Goal: Information Seeking & Learning: Learn about a topic

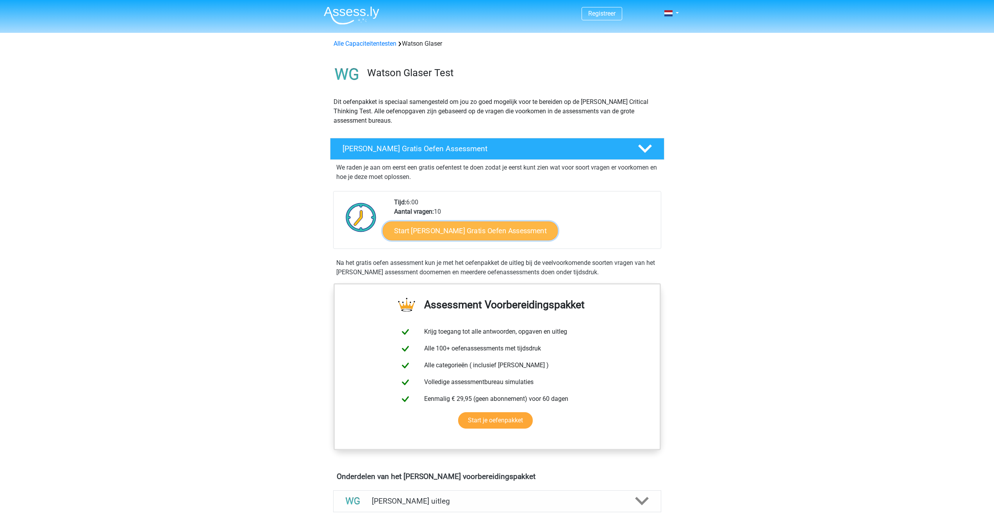
click at [463, 232] on link "Start Watson Glaser Gratis Oefen Assessment" at bounding box center [470, 230] width 175 height 19
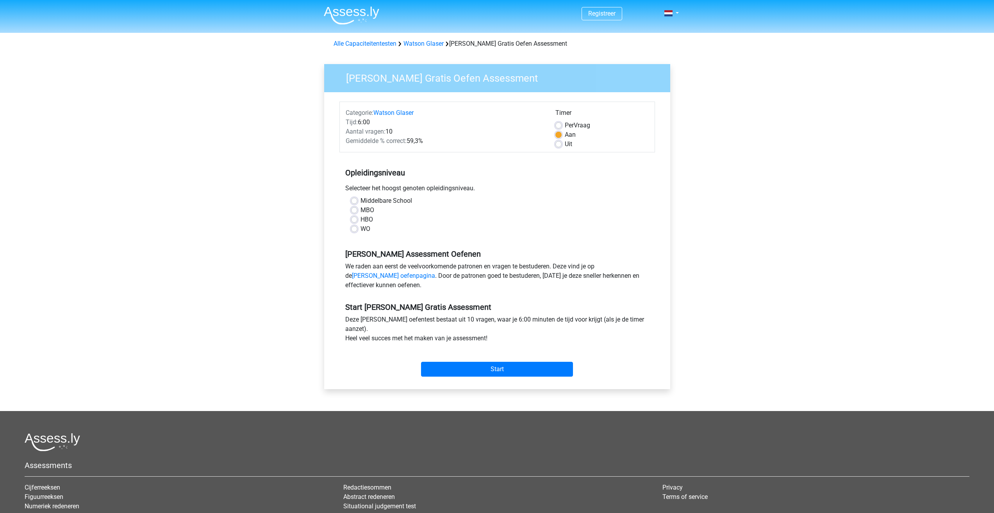
click at [359, 229] on div "WO" at bounding box center [497, 228] width 292 height 9
click at [360, 229] on label "WO" at bounding box center [365, 228] width 10 height 9
click at [354, 229] on input "WO" at bounding box center [354, 228] width 6 height 8
radio input "true"
click at [496, 370] on input "Start" at bounding box center [497, 369] width 152 height 15
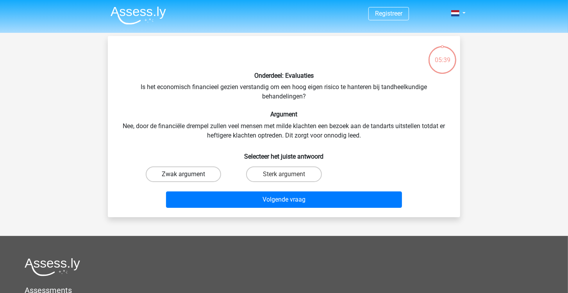
click at [205, 174] on label "Zwak argument" at bounding box center [183, 174] width 75 height 16
click at [189, 174] on input "Zwak argument" at bounding box center [186, 176] width 5 height 5
radio input "true"
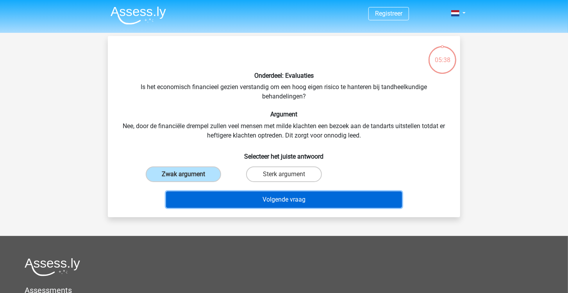
click at [267, 200] on button "Volgende vraag" at bounding box center [284, 199] width 236 height 16
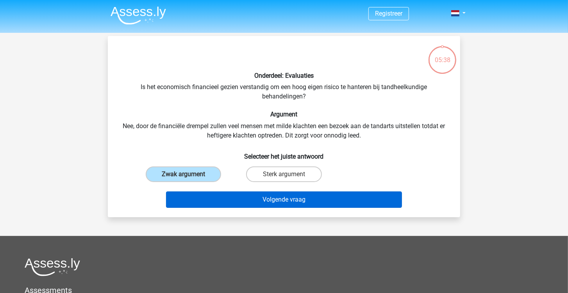
scroll to position [36, 0]
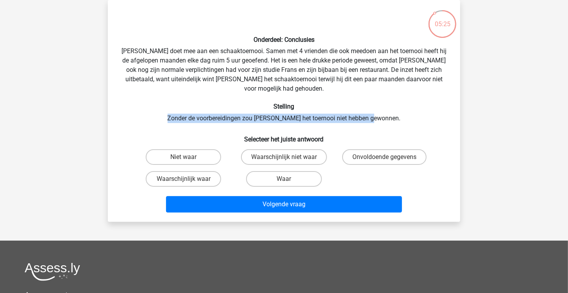
drag, startPoint x: 182, startPoint y: 108, endPoint x: 384, endPoint y: 111, distance: 202.7
click at [388, 109] on div "Onderdeel: Conclusies Pablo doet mee aan een schaaktoernooi. Samen met 4 vriend…" at bounding box center [284, 110] width 346 height 209
click at [182, 171] on label "Waarschijnlijk waar" at bounding box center [183, 179] width 75 height 16
click at [184, 179] on input "Waarschijnlijk waar" at bounding box center [186, 181] width 5 height 5
radio input "true"
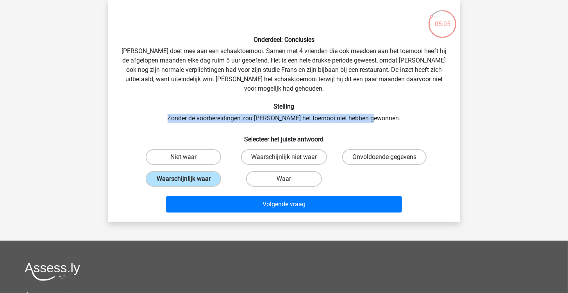
click at [356, 149] on label "Onvoldoende gegevens" at bounding box center [384, 157] width 84 height 16
click at [384, 157] on input "Onvoldoende gegevens" at bounding box center [386, 159] width 5 height 5
radio input "true"
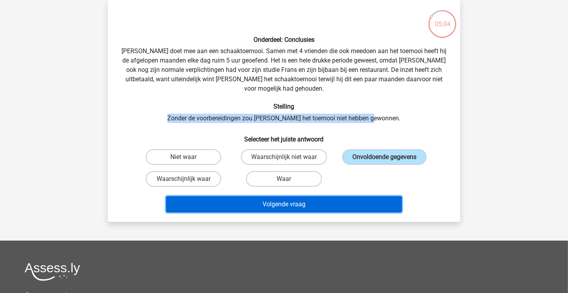
click at [326, 196] on button "Volgende vraag" at bounding box center [284, 204] width 236 height 16
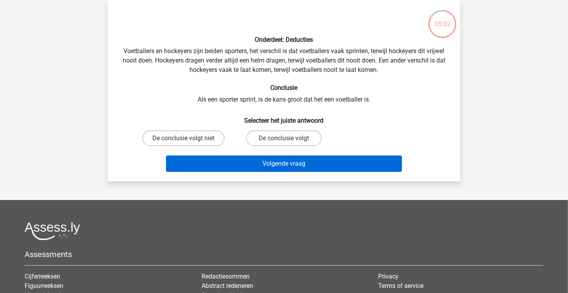
scroll to position [36, 0]
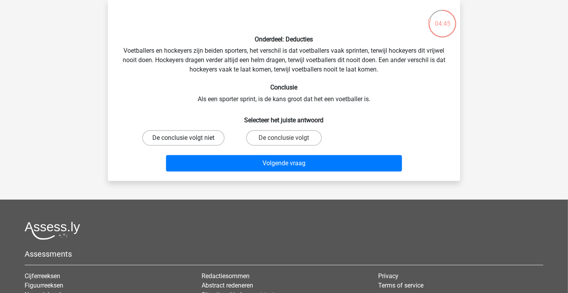
click at [199, 135] on label "De conclusie volgt niet" at bounding box center [183, 138] width 82 height 16
click at [189, 138] on input "De conclusie volgt niet" at bounding box center [186, 140] width 5 height 5
radio input "true"
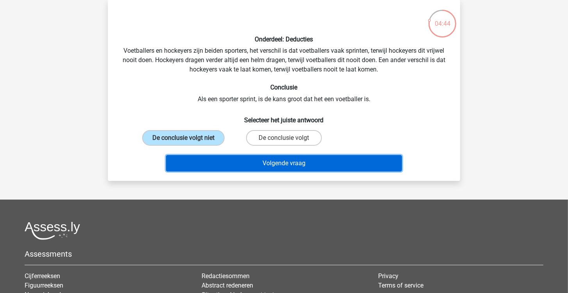
click at [281, 163] on button "Volgende vraag" at bounding box center [284, 163] width 236 height 16
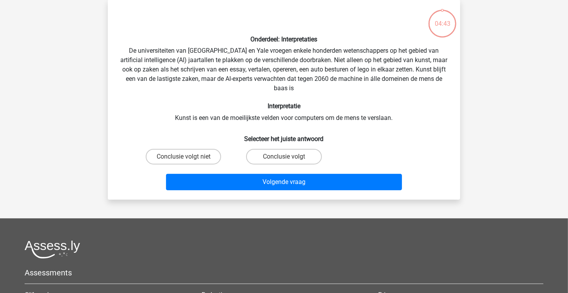
scroll to position [36, 0]
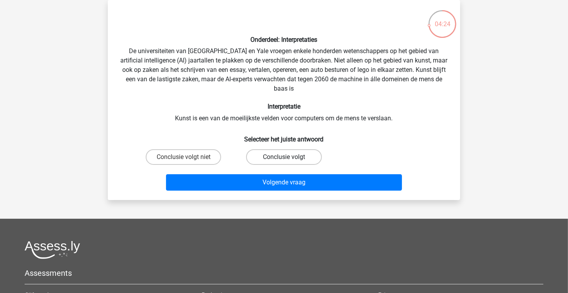
click at [266, 157] on label "Conclusie volgt" at bounding box center [283, 157] width 75 height 16
click at [284, 157] on input "Conclusie volgt" at bounding box center [286, 159] width 5 height 5
radio input "true"
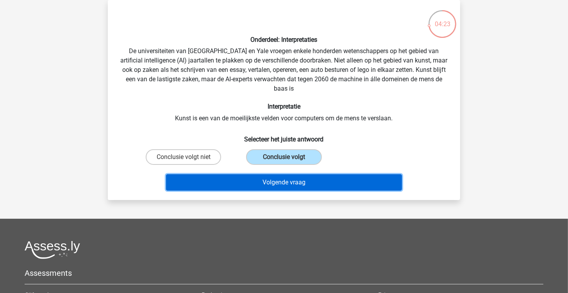
click at [281, 180] on button "Volgende vraag" at bounding box center [284, 182] width 236 height 16
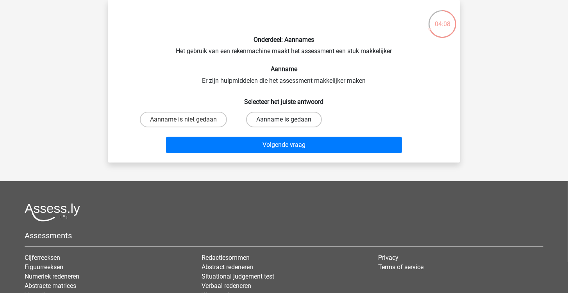
click at [268, 125] on label "Aanname is gedaan" at bounding box center [283, 120] width 75 height 16
click at [284, 125] on input "Aanname is gedaan" at bounding box center [286, 121] width 5 height 5
radio input "true"
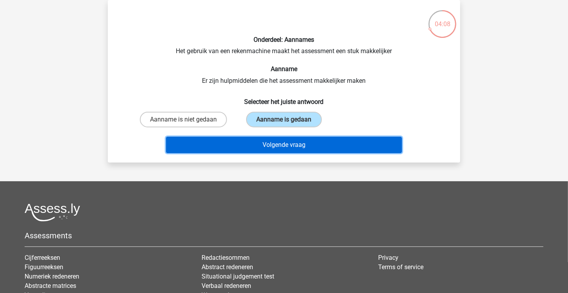
click at [265, 138] on button "Volgende vraag" at bounding box center [284, 145] width 236 height 16
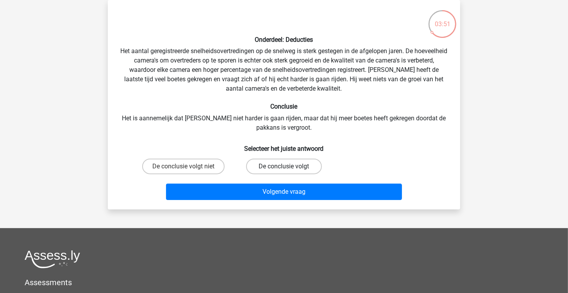
click at [276, 163] on label "De conclusie volgt" at bounding box center [283, 167] width 75 height 16
click at [284, 166] on input "De conclusie volgt" at bounding box center [286, 168] width 5 height 5
radio input "true"
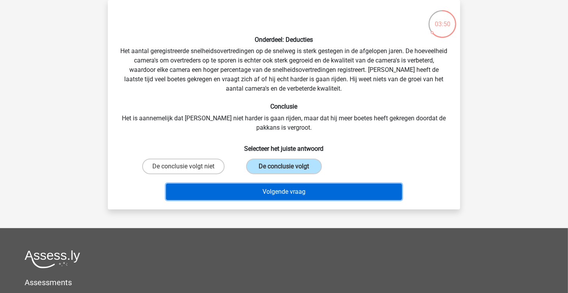
click at [282, 189] on button "Volgende vraag" at bounding box center [284, 192] width 236 height 16
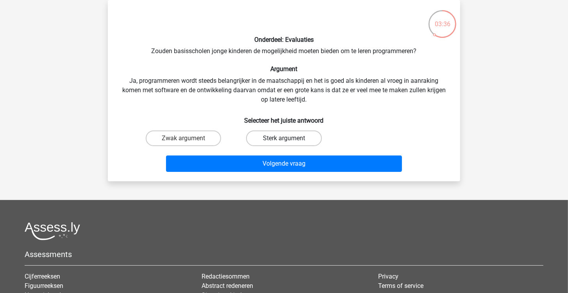
click at [299, 138] on label "Sterk argument" at bounding box center [283, 138] width 75 height 16
click at [289, 138] on input "Sterk argument" at bounding box center [286, 140] width 5 height 5
radio input "true"
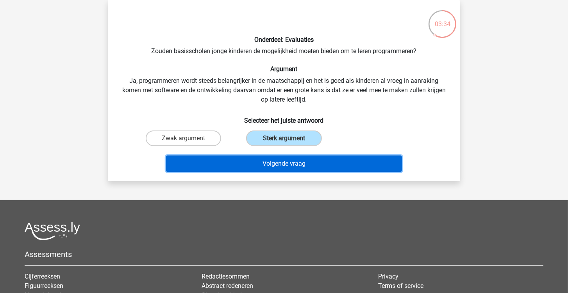
click at [288, 157] on button "Volgende vraag" at bounding box center [284, 163] width 236 height 16
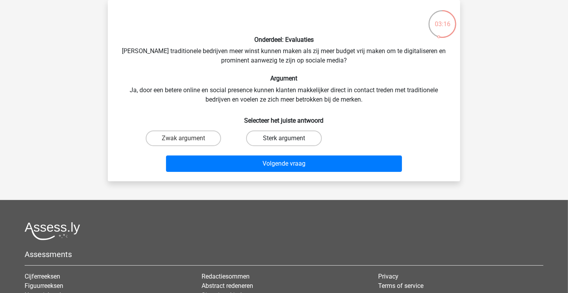
click at [292, 143] on label "Sterk argument" at bounding box center [283, 138] width 75 height 16
click at [289, 143] on input "Sterk argument" at bounding box center [286, 140] width 5 height 5
radio input "true"
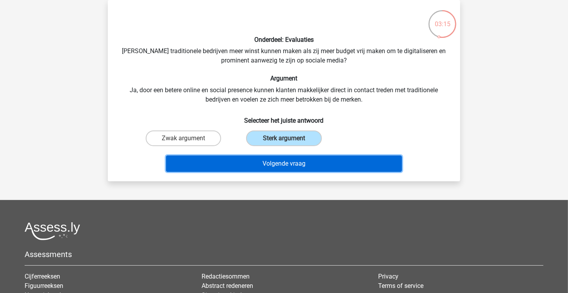
click at [286, 159] on button "Volgende vraag" at bounding box center [284, 163] width 236 height 16
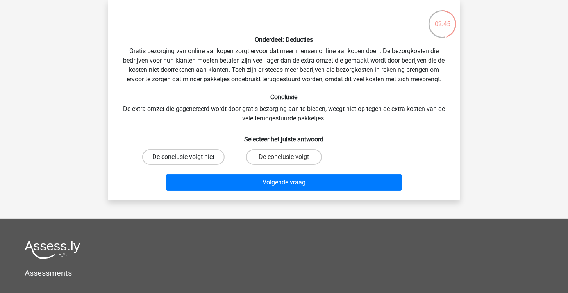
click at [206, 158] on label "De conclusie volgt niet" at bounding box center [183, 157] width 82 height 16
click at [189, 158] on input "De conclusie volgt niet" at bounding box center [186, 159] width 5 height 5
radio input "true"
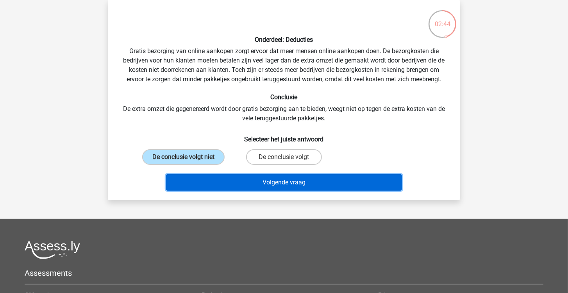
click at [257, 178] on button "Volgende vraag" at bounding box center [284, 182] width 236 height 16
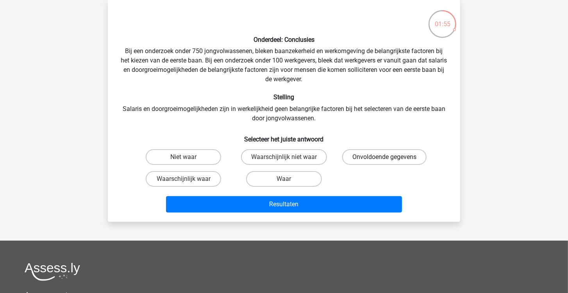
click at [382, 160] on label "Onvoldoende gegevens" at bounding box center [384, 157] width 84 height 16
click at [384, 160] on input "Onvoldoende gegevens" at bounding box center [386, 159] width 5 height 5
radio input "true"
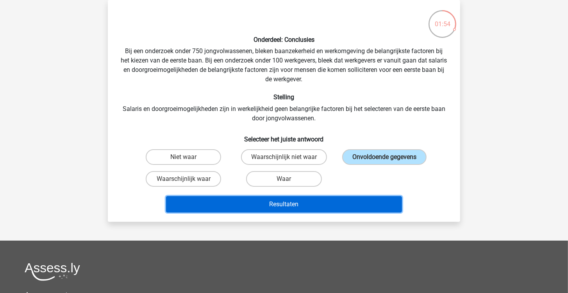
click at [336, 198] on button "Resultaten" at bounding box center [284, 204] width 236 height 16
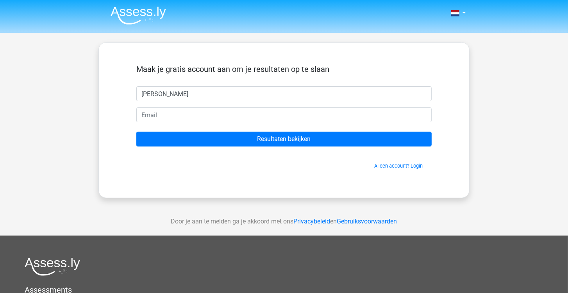
type input "[PERSON_NAME]"
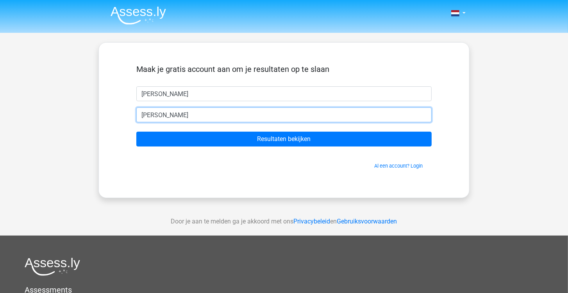
type input "[PERSON_NAME][EMAIL_ADDRESS][DOMAIN_NAME]"
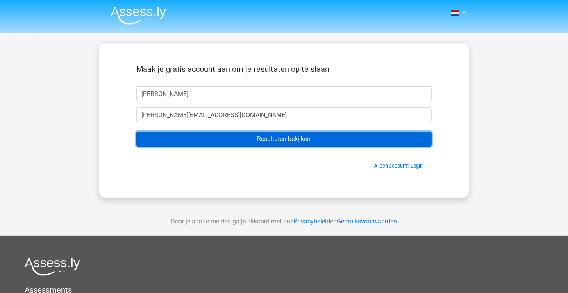
click at [290, 132] on input "Resultaten bekijken" at bounding box center [283, 139] width 295 height 15
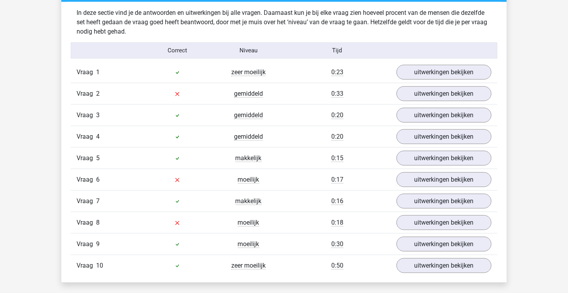
scroll to position [613, 0]
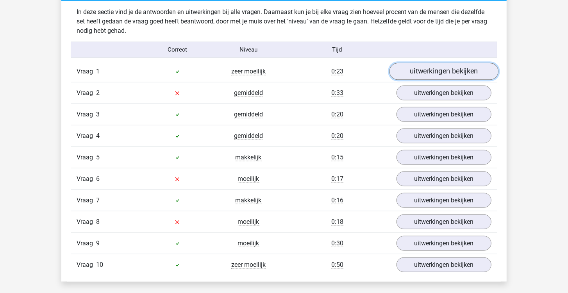
click at [412, 74] on link "uitwerkingen bekijken" at bounding box center [443, 71] width 109 height 17
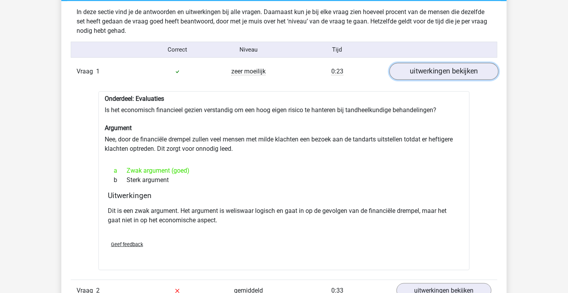
click at [412, 74] on link "uitwerkingen bekijken" at bounding box center [443, 71] width 109 height 17
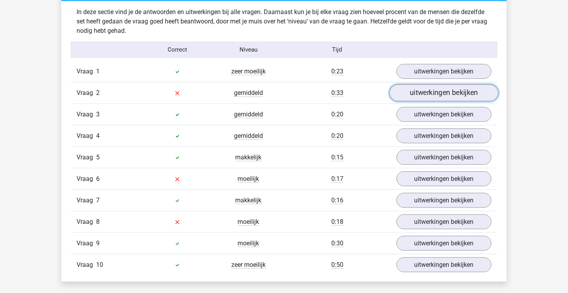
click at [414, 88] on link "uitwerkingen bekijken" at bounding box center [443, 92] width 109 height 17
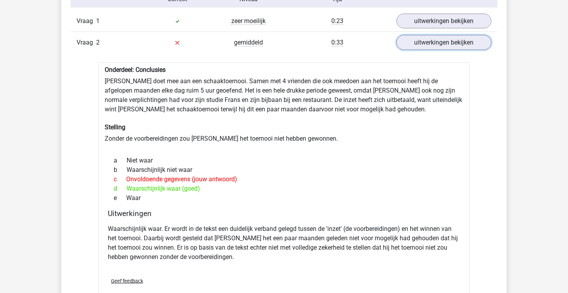
scroll to position [661, 0]
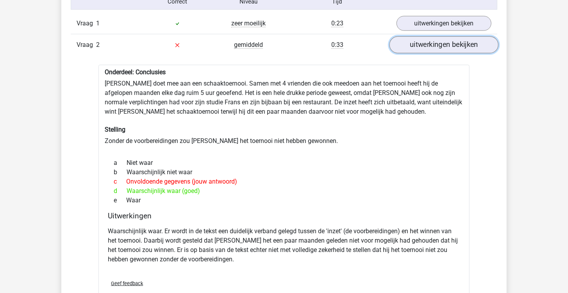
click at [438, 46] on link "uitwerkingen bekijken" at bounding box center [443, 44] width 109 height 17
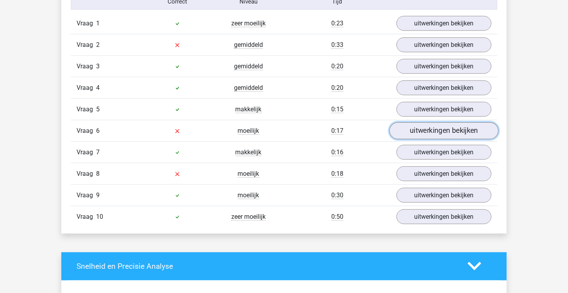
click at [435, 123] on link "uitwerkingen bekijken" at bounding box center [443, 130] width 109 height 17
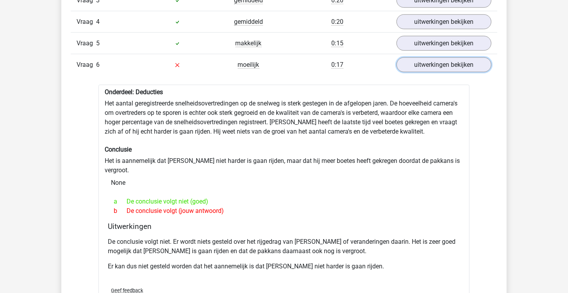
scroll to position [728, 0]
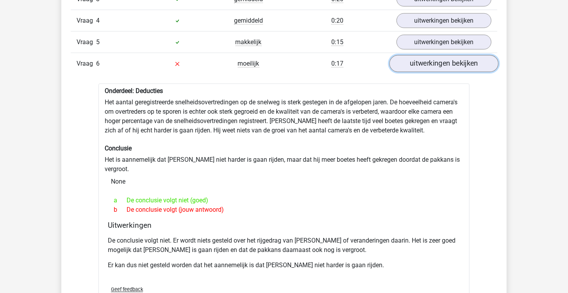
click at [436, 63] on link "uitwerkingen bekijken" at bounding box center [443, 63] width 109 height 17
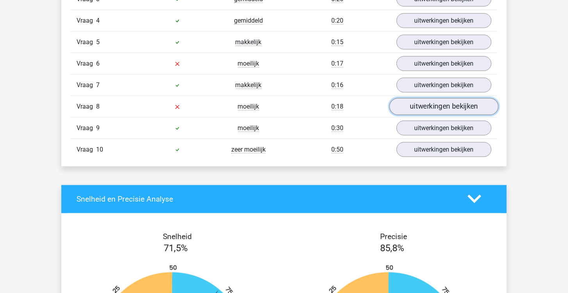
click at [433, 103] on link "uitwerkingen bekijken" at bounding box center [443, 106] width 109 height 17
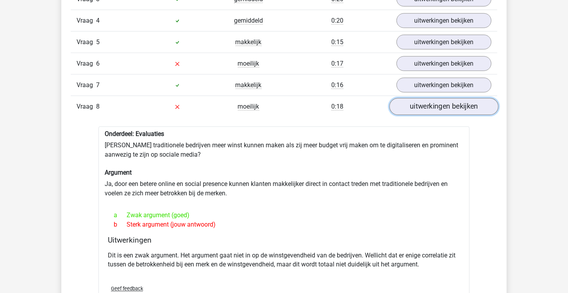
click at [433, 103] on link "uitwerkingen bekijken" at bounding box center [443, 106] width 109 height 17
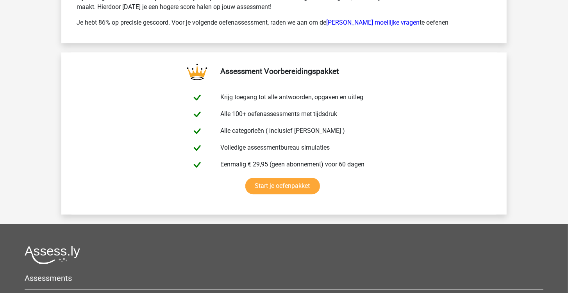
scroll to position [1302, 0]
